Goal: Task Accomplishment & Management: Complete application form

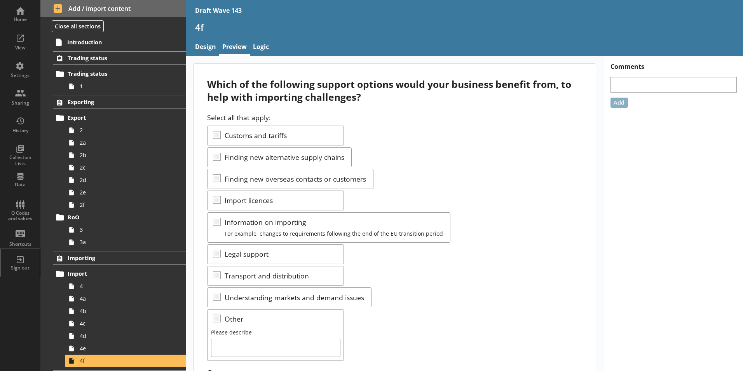
scroll to position [155, 0]
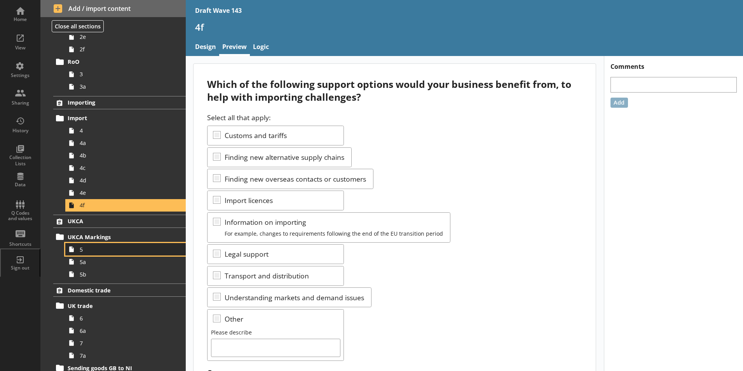
click at [86, 249] on span "5" at bounding box center [123, 249] width 86 height 7
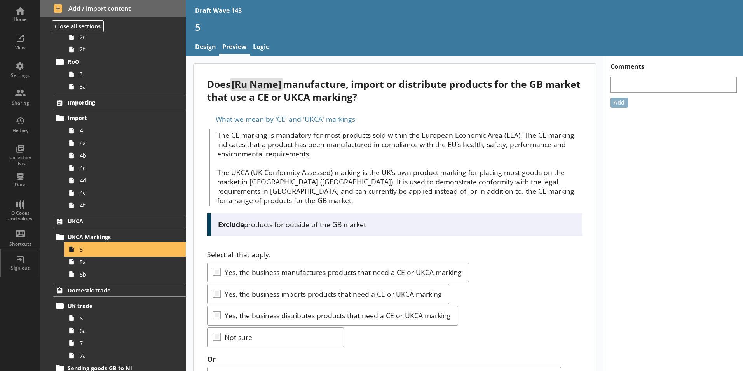
scroll to position [33, 0]
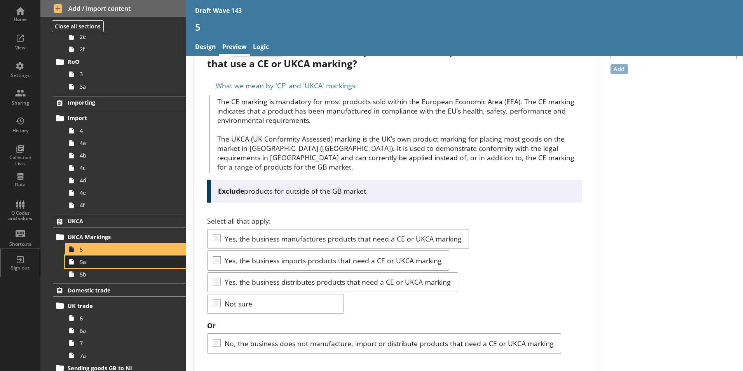
click at [101, 267] on link "5a" at bounding box center [125, 261] width 120 height 12
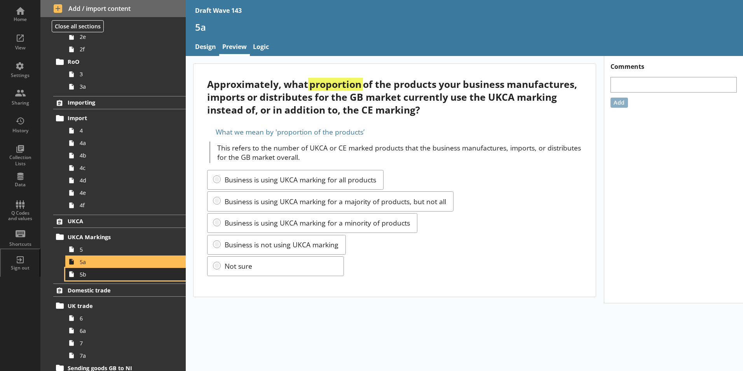
click at [84, 277] on span "5b" at bounding box center [123, 273] width 86 height 7
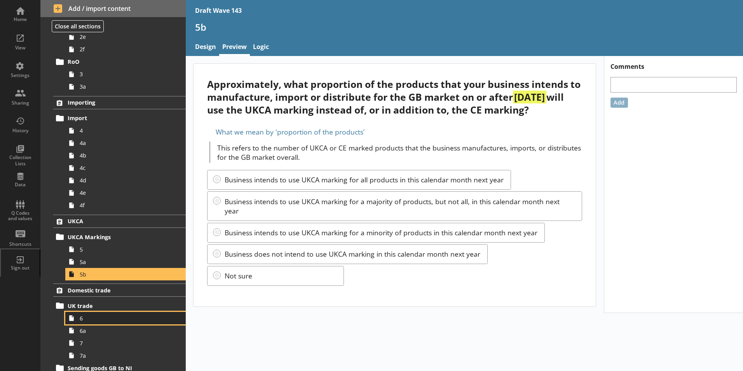
click at [96, 321] on span "6" at bounding box center [123, 317] width 86 height 7
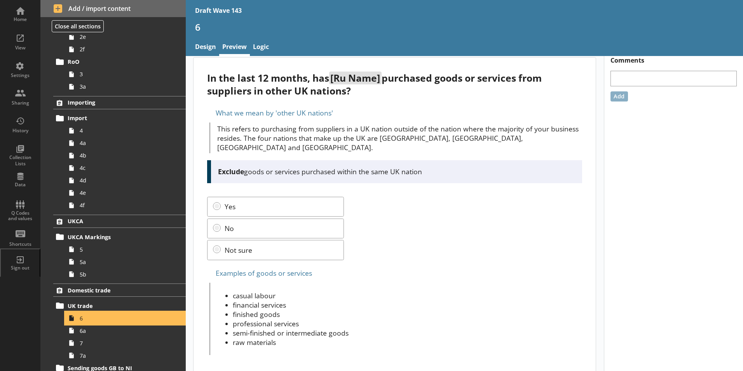
scroll to position [8, 0]
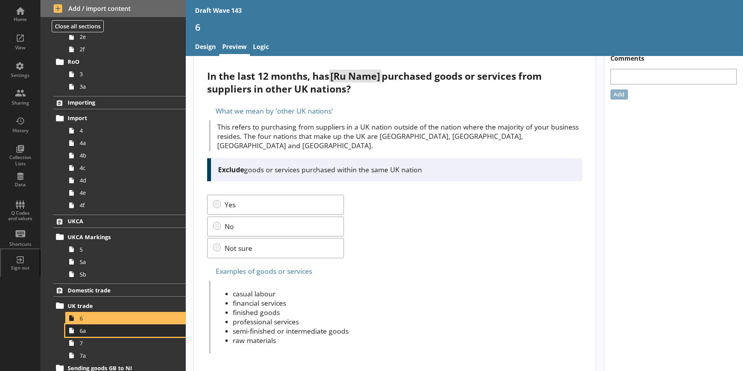
click at [79, 333] on link "6a" at bounding box center [125, 330] width 120 height 12
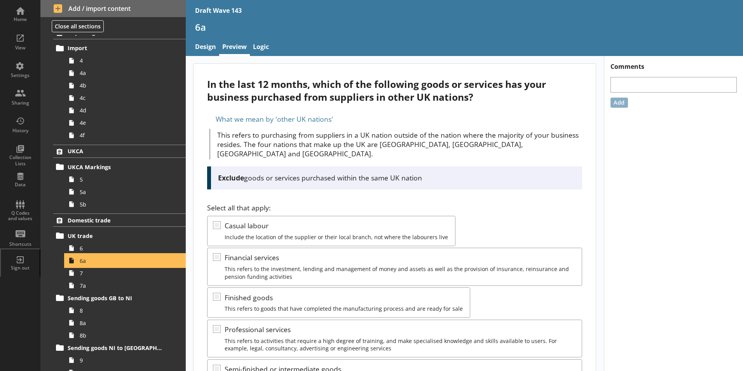
scroll to position [233, 0]
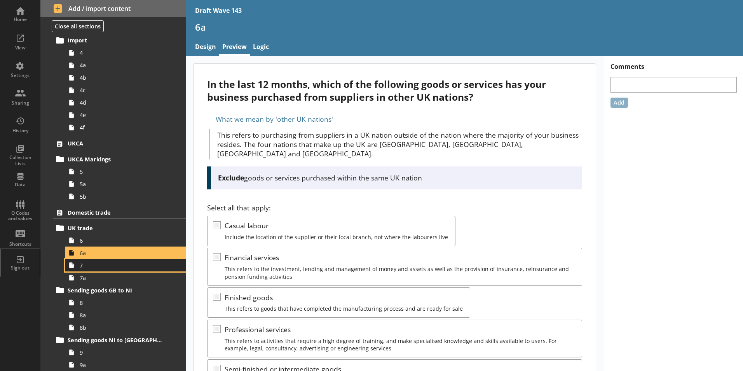
click at [77, 267] on icon at bounding box center [71, 265] width 12 height 12
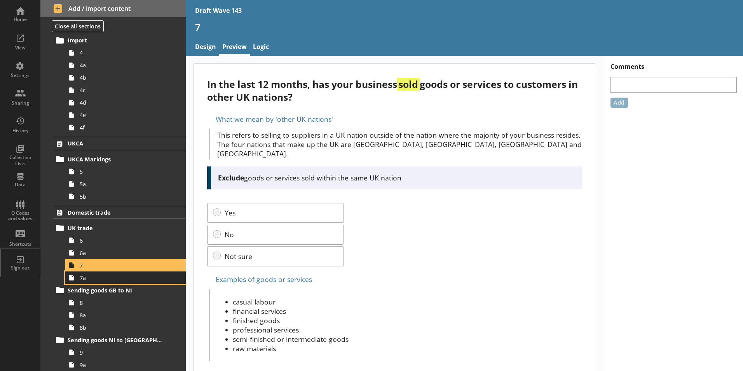
click at [89, 279] on span "7a" at bounding box center [123, 277] width 86 height 7
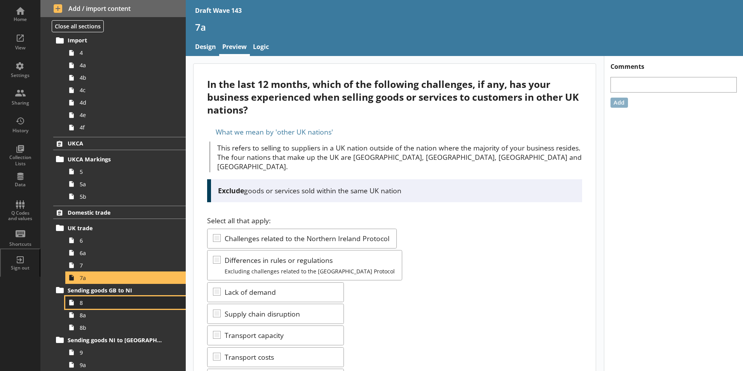
click at [74, 298] on icon at bounding box center [71, 302] width 12 height 12
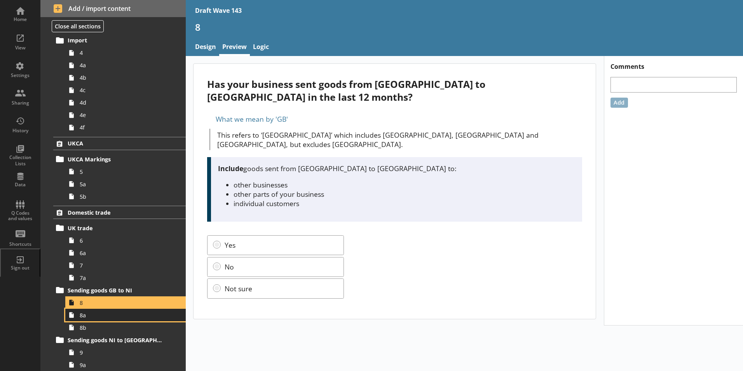
click at [76, 318] on icon at bounding box center [71, 314] width 12 height 12
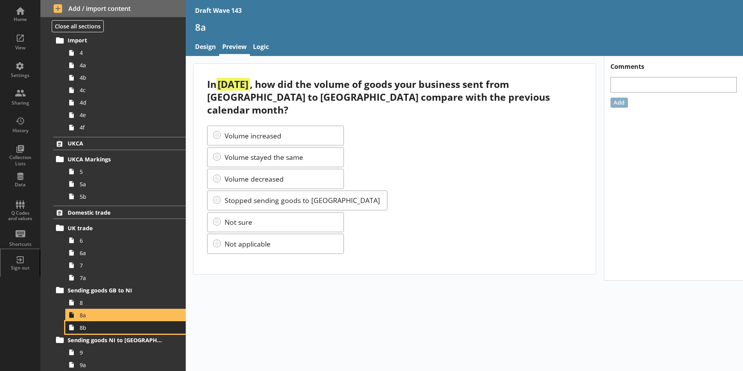
click at [88, 328] on span "8b" at bounding box center [123, 327] width 86 height 7
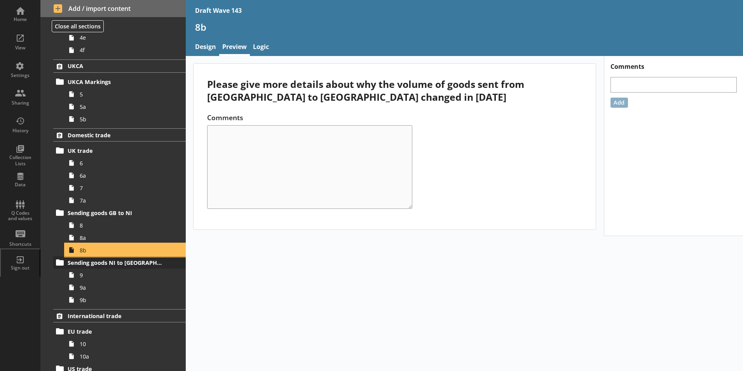
scroll to position [311, 0]
click at [89, 277] on span "9" at bounding box center [123, 274] width 86 height 7
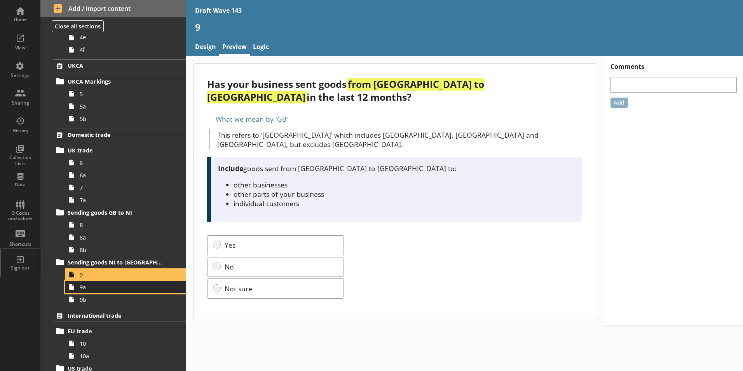
click at [84, 289] on span "9a" at bounding box center [123, 286] width 86 height 7
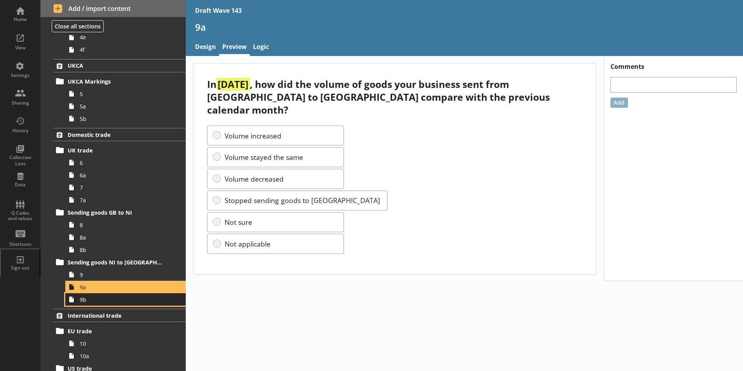
click at [83, 302] on span "9b" at bounding box center [123, 299] width 86 height 7
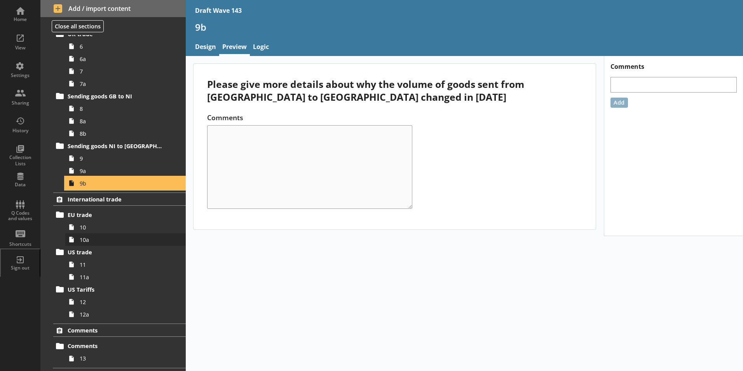
scroll to position [427, 0]
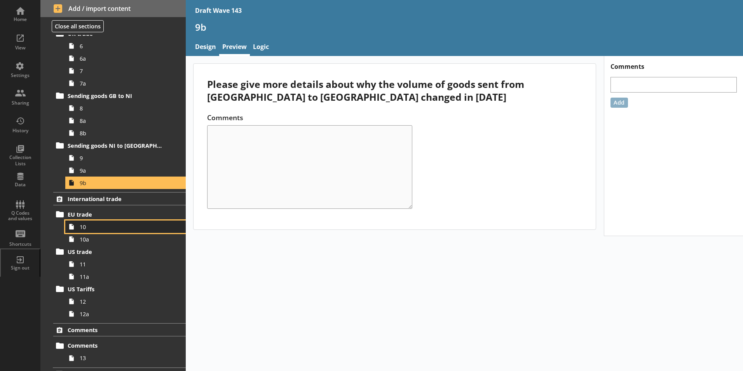
click at [103, 225] on span "10" at bounding box center [123, 226] width 86 height 7
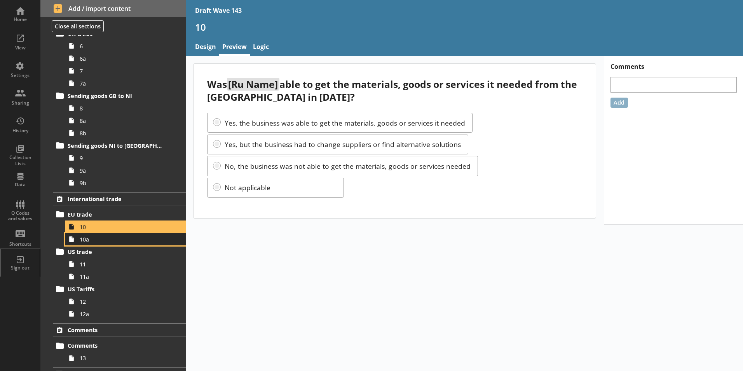
click at [89, 243] on link "10a" at bounding box center [125, 239] width 120 height 12
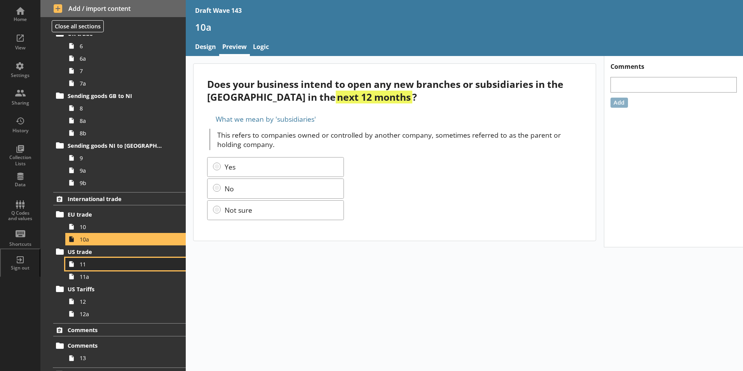
click at [92, 266] on span "11" at bounding box center [123, 263] width 86 height 7
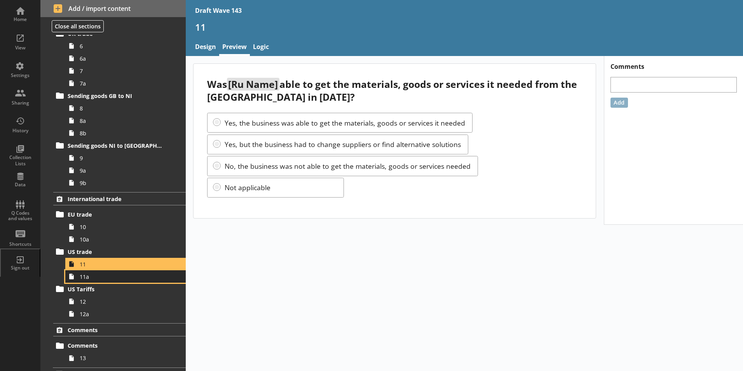
click at [88, 280] on link "11a" at bounding box center [125, 276] width 120 height 12
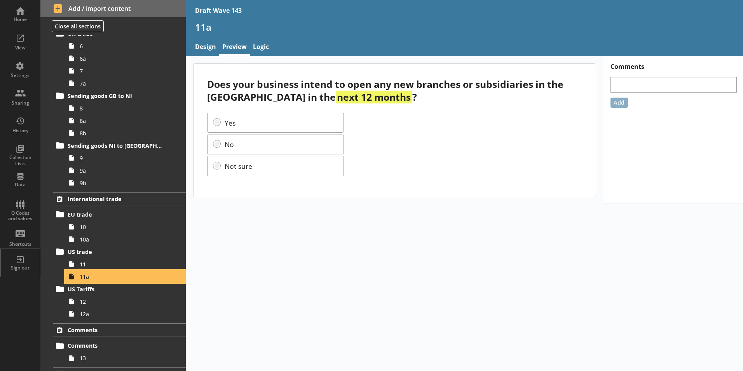
click at [89, 278] on span "11a" at bounding box center [123, 276] width 86 height 7
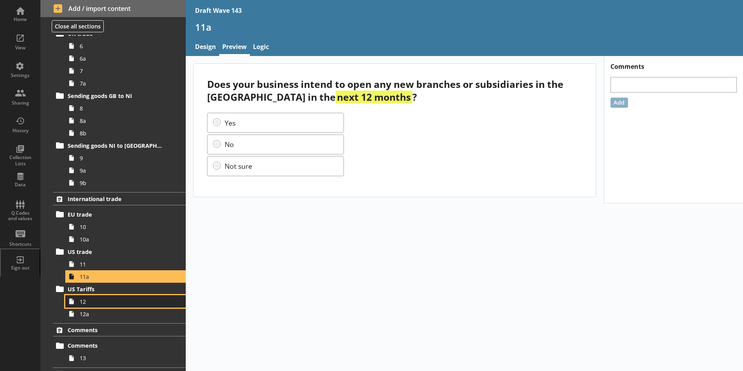
click at [80, 301] on span "12" at bounding box center [123, 301] width 86 height 7
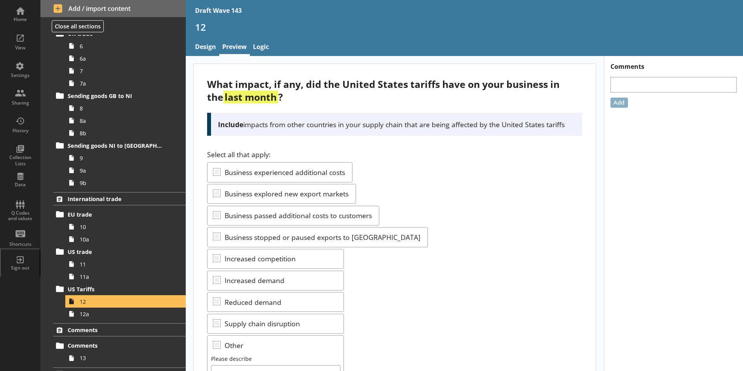
drag, startPoint x: 474, startPoint y: 173, endPoint x: 471, endPoint y: 161, distance: 12.0
click at [471, 162] on div "Select all that apply: Business experienced additional costs Business explored …" at bounding box center [394, 279] width 375 height 259
click at [471, 160] on div "Select all that apply: Business experienced additional costs Business explored …" at bounding box center [394, 279] width 375 height 259
click at [471, 162] on div "Select all that apply: Business experienced additional costs Business explored …" at bounding box center [394, 279] width 375 height 259
drag, startPoint x: 471, startPoint y: 162, endPoint x: 475, endPoint y: 165, distance: 4.7
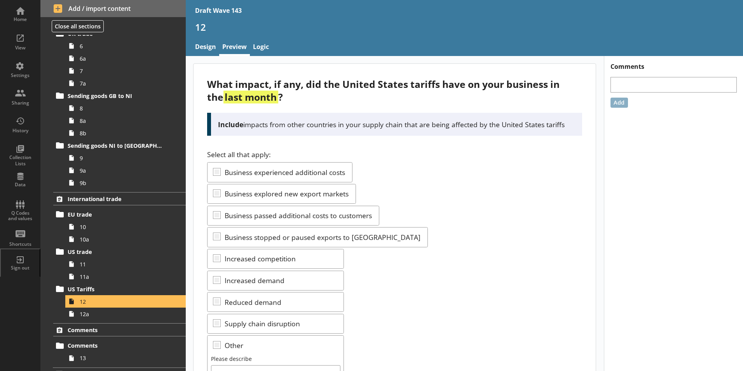
click at [471, 162] on div "Select all that apply: Business experienced additional costs Business explored …" at bounding box center [394, 279] width 375 height 259
click at [99, 317] on span "12a" at bounding box center [123, 313] width 86 height 7
